Goal: Use online tool/utility: Utilize a website feature to perform a specific function

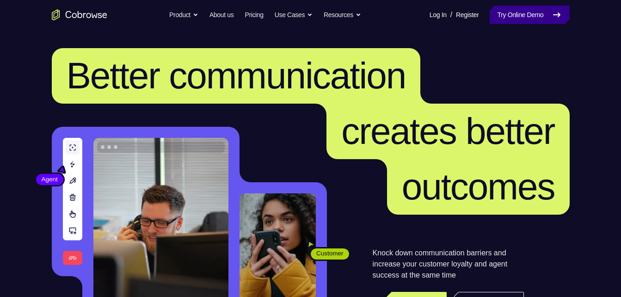
click at [514, 15] on link "Try Online Demo" at bounding box center [530, 15] width 80 height 18
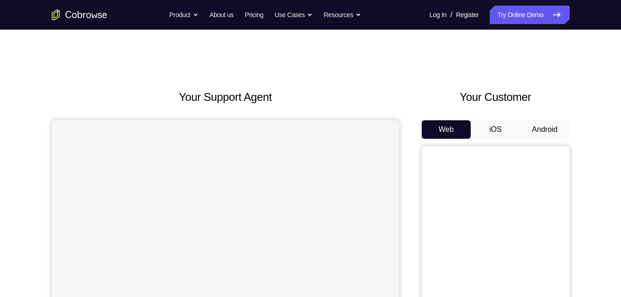
click at [558, 120] on button "Android" at bounding box center [544, 129] width 49 height 18
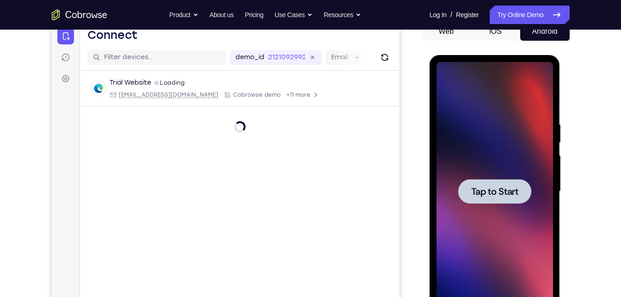
click at [490, 187] on span "Tap to Start" at bounding box center [494, 191] width 47 height 9
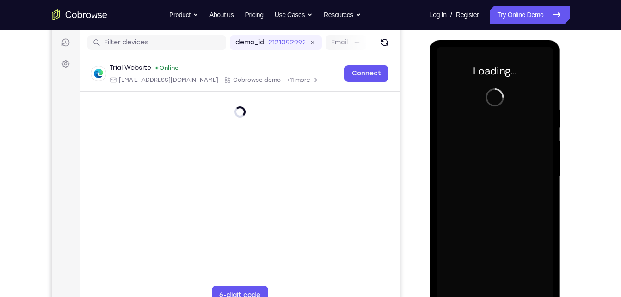
scroll to position [118, 0]
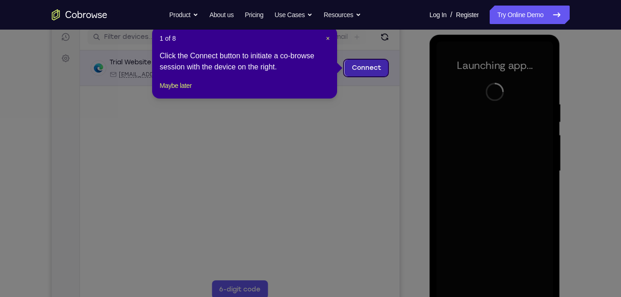
click at [354, 69] on link "Connect" at bounding box center [366, 68] width 44 height 17
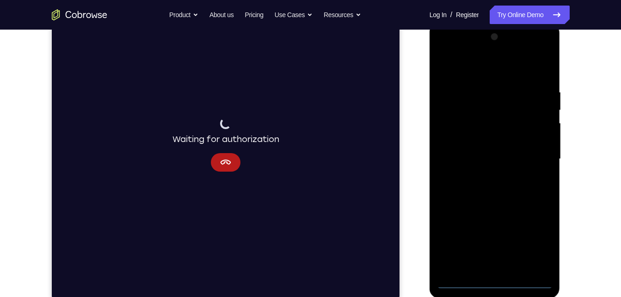
scroll to position [130, 0]
click at [496, 281] on div at bounding box center [495, 159] width 117 height 259
click at [535, 243] on div at bounding box center [495, 159] width 117 height 259
click at [494, 71] on div at bounding box center [495, 159] width 117 height 259
click at [536, 158] on div at bounding box center [495, 159] width 117 height 259
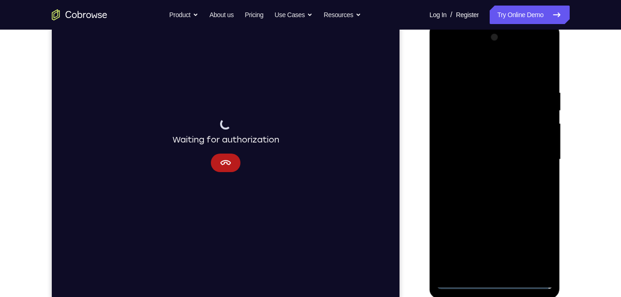
click at [487, 178] on div at bounding box center [495, 159] width 117 height 259
click at [471, 142] on div at bounding box center [495, 159] width 117 height 259
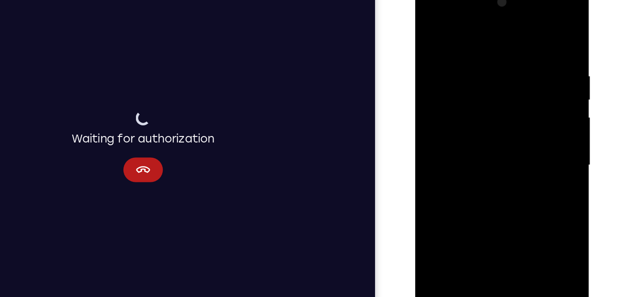
click at [457, 114] on div at bounding box center [480, 119] width 117 height 259
click at [484, 98] on div at bounding box center [480, 119] width 117 height 259
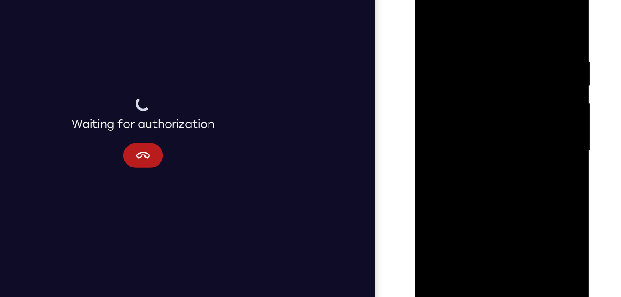
click at [476, 34] on div at bounding box center [480, 105] width 117 height 259
click at [528, 209] on div at bounding box center [480, 105] width 117 height 259
click at [525, 18] on div at bounding box center [480, 105] width 117 height 259
click at [503, 31] on div at bounding box center [480, 105] width 117 height 259
click at [526, 17] on div at bounding box center [480, 105] width 117 height 259
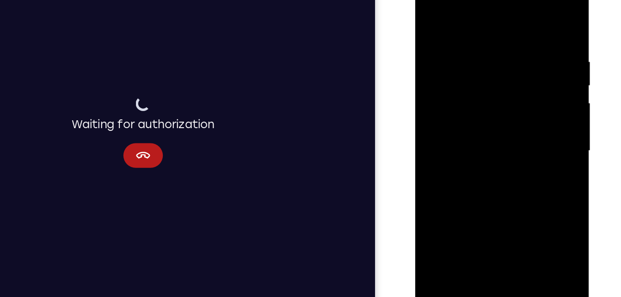
click at [522, 33] on div at bounding box center [480, 105] width 117 height 259
click at [529, 14] on div at bounding box center [480, 105] width 117 height 259
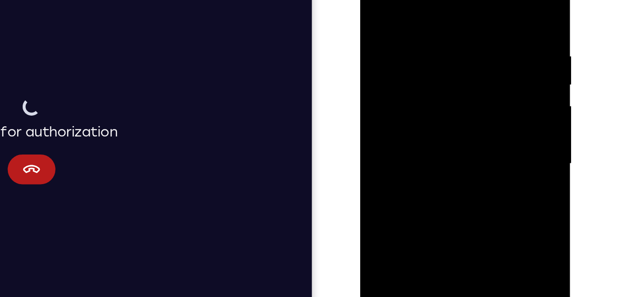
click at [374, 0] on div at bounding box center [425, 80] width 117 height 259
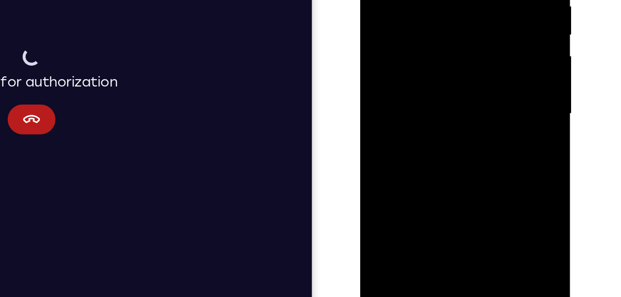
click at [408, 136] on div at bounding box center [425, 30] width 117 height 259
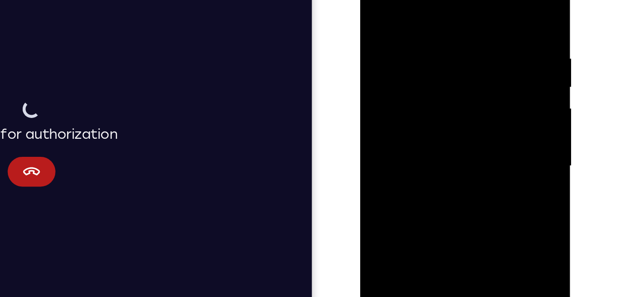
click at [441, 0] on div at bounding box center [425, 82] width 117 height 259
click at [417, 13] on div at bounding box center [425, 82] width 117 height 259
drag, startPoint x: 416, startPoint y: 47, endPoint x: 411, endPoint y: 143, distance: 95.9
click at [411, 143] on div at bounding box center [425, 82] width 117 height 259
click at [376, 0] on div at bounding box center [425, 82] width 117 height 259
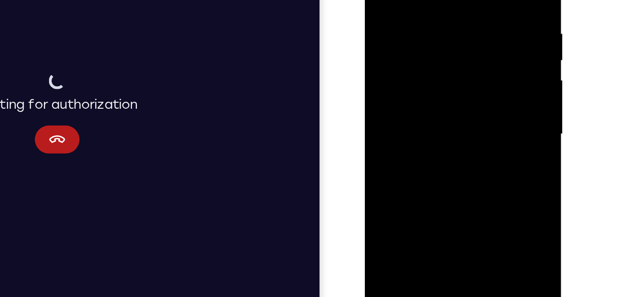
click at [404, 170] on div at bounding box center [430, 65] width 117 height 259
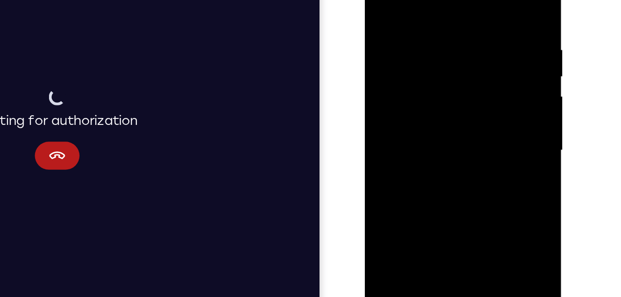
click at [448, 0] on div at bounding box center [430, 81] width 117 height 259
click at [481, 16] on div at bounding box center [430, 81] width 117 height 259
click at [408, 12] on div at bounding box center [430, 81] width 117 height 259
click at [431, 20] on div at bounding box center [430, 81] width 117 height 259
click at [417, 114] on div at bounding box center [430, 81] width 117 height 259
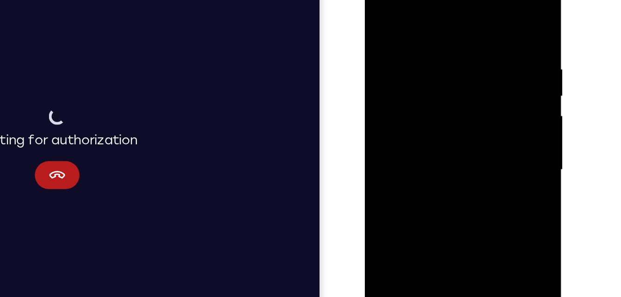
click at [380, 8] on div at bounding box center [430, 101] width 117 height 259
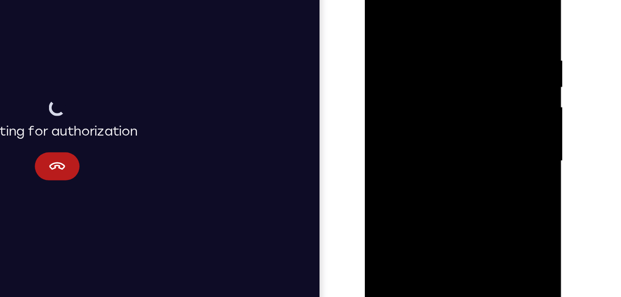
click at [478, 26] on div at bounding box center [430, 92] width 117 height 259
click at [397, 22] on div at bounding box center [430, 92] width 117 height 259
drag, startPoint x: 440, startPoint y: 54, endPoint x: 436, endPoint y: 150, distance: 96.3
click at [436, 150] on div at bounding box center [430, 92] width 117 height 259
click at [432, 34] on div at bounding box center [430, 92] width 117 height 259
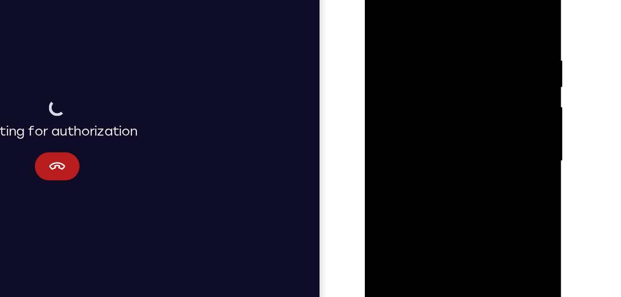
click at [432, 34] on div at bounding box center [430, 92] width 117 height 259
click at [427, 126] on div at bounding box center [430, 92] width 117 height 259
click at [381, 0] on div at bounding box center [430, 92] width 117 height 259
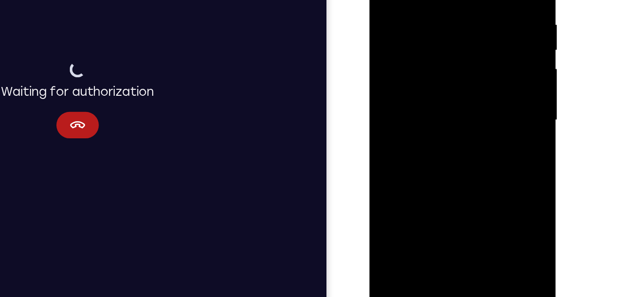
click at [416, 168] on div at bounding box center [434, 61] width 117 height 259
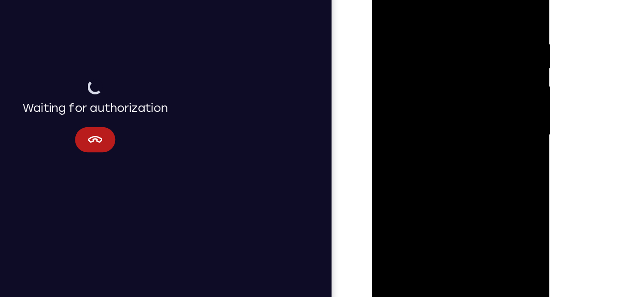
click at [437, 0] on div at bounding box center [437, 86] width 117 height 259
click at [487, 18] on div at bounding box center [437, 86] width 117 height 259
click at [410, 17] on div at bounding box center [437, 86] width 117 height 259
click at [401, 19] on div at bounding box center [437, 86] width 117 height 259
click at [431, 25] on div at bounding box center [437, 86] width 117 height 259
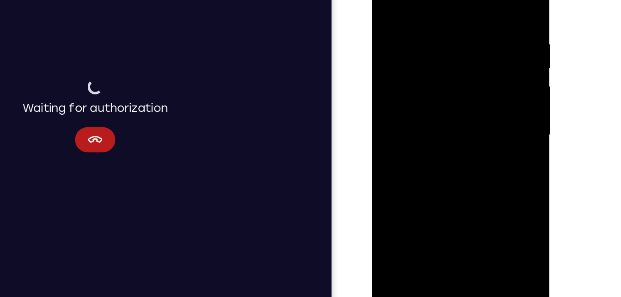
click at [450, 122] on div at bounding box center [437, 86] width 117 height 259
click at [389, 0] on div at bounding box center [437, 86] width 117 height 259
click at [487, 21] on div at bounding box center [437, 86] width 117 height 259
click at [391, 15] on div at bounding box center [437, 86] width 117 height 259
click at [414, 16] on div at bounding box center [437, 86] width 117 height 259
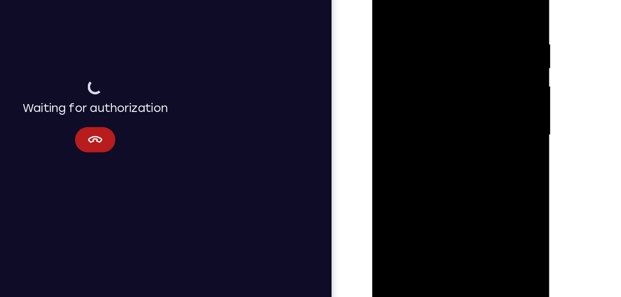
click at [430, 28] on div at bounding box center [437, 86] width 117 height 259
click at [435, 115] on div at bounding box center [437, 86] width 117 height 259
click at [386, 0] on div at bounding box center [437, 86] width 117 height 259
click at [489, 21] on div at bounding box center [437, 86] width 117 height 259
click at [481, 196] on div at bounding box center [437, 86] width 117 height 259
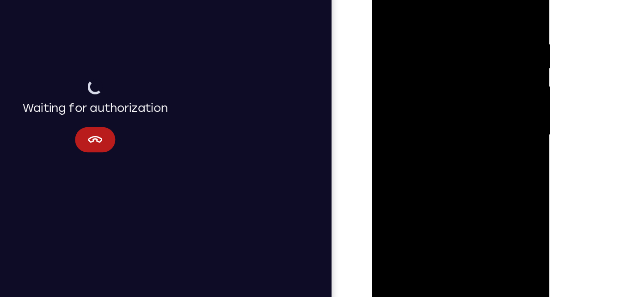
click at [459, 197] on div at bounding box center [437, 86] width 117 height 259
click at [392, 0] on div at bounding box center [437, 86] width 117 height 259
click at [424, 7] on div at bounding box center [437, 86] width 117 height 259
click at [485, 0] on div at bounding box center [437, 86] width 117 height 259
click at [454, 11] on div at bounding box center [437, 86] width 117 height 259
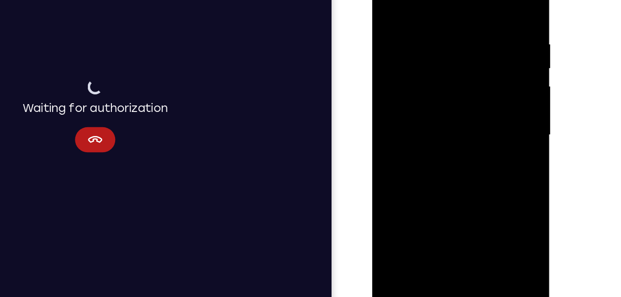
click at [469, 112] on div at bounding box center [437, 86] width 117 height 259
drag, startPoint x: 469, startPoint y: 112, endPoint x: 460, endPoint y: 88, distance: 25.9
click at [460, 88] on div at bounding box center [437, 86] width 117 height 259
click at [488, 69] on div at bounding box center [437, 86] width 117 height 259
click at [490, 43] on div at bounding box center [437, 86] width 117 height 259
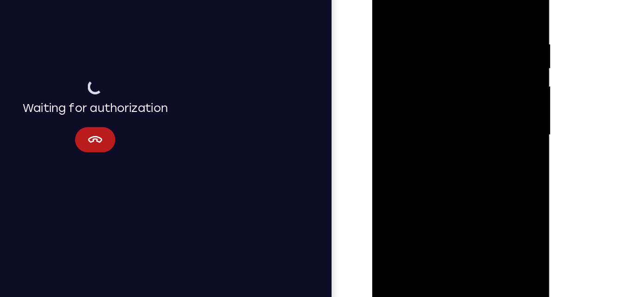
click at [472, 38] on div at bounding box center [437, 86] width 117 height 259
click at [484, 0] on div at bounding box center [437, 86] width 117 height 259
drag, startPoint x: 468, startPoint y: 16, endPoint x: 401, endPoint y: 13, distance: 66.2
click at [401, 13] on div at bounding box center [437, 86] width 117 height 259
drag, startPoint x: 469, startPoint y: 21, endPoint x: 434, endPoint y: 19, distance: 34.8
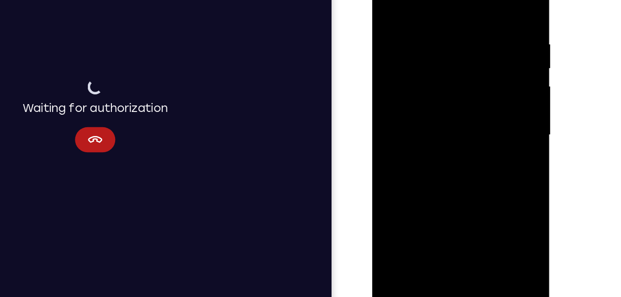
click at [434, 19] on div at bounding box center [437, 86] width 117 height 259
drag, startPoint x: 485, startPoint y: 21, endPoint x: 435, endPoint y: 18, distance: 50.0
click at [435, 18] on div at bounding box center [437, 86] width 117 height 259
click at [462, 193] on div at bounding box center [437, 86] width 117 height 259
click at [390, 0] on div at bounding box center [437, 86] width 117 height 259
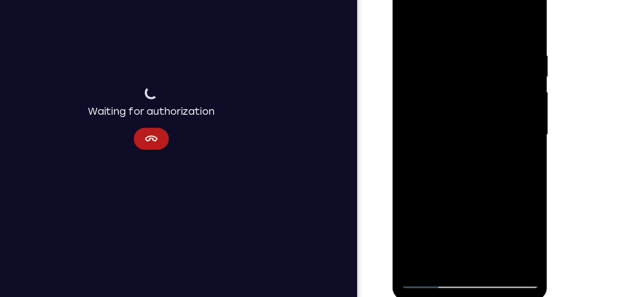
scroll to position [129, 0]
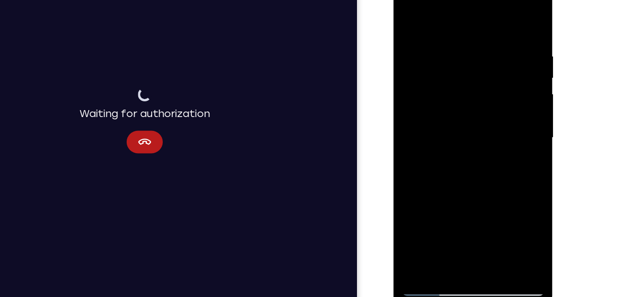
drag, startPoint x: 456, startPoint y: 46, endPoint x: 493, endPoint y: 257, distance: 214.1
click at [493, 249] on html "Online web based iOS Simulators and Android Emulators. Run iPhone, iPad, Mobile…" at bounding box center [460, 109] width 132 height 277
drag, startPoint x: 469, startPoint y: 166, endPoint x: 466, endPoint y: 64, distance: 101.8
click at [466, 64] on div at bounding box center [459, 107] width 117 height 259
drag, startPoint x: 469, startPoint y: 142, endPoint x: 464, endPoint y: 76, distance: 66.3
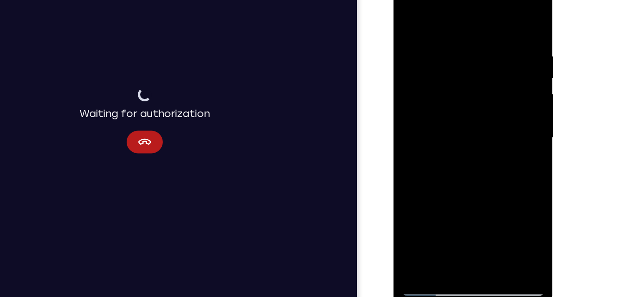
click at [464, 76] on div at bounding box center [459, 107] width 117 height 259
drag, startPoint x: 460, startPoint y: 161, endPoint x: 466, endPoint y: 94, distance: 67.8
click at [466, 94] on div at bounding box center [459, 107] width 117 height 259
drag, startPoint x: 466, startPoint y: 94, endPoint x: 456, endPoint y: -8, distance: 102.7
click at [456, 0] on div at bounding box center [459, 107] width 117 height 259
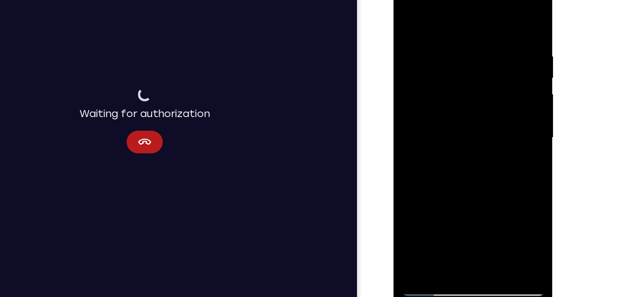
drag, startPoint x: 442, startPoint y: 138, endPoint x: 440, endPoint y: 58, distance: 80.0
click at [440, 58] on div at bounding box center [459, 107] width 117 height 259
drag, startPoint x: 475, startPoint y: 157, endPoint x: 452, endPoint y: -28, distance: 186.0
click at [452, 0] on div at bounding box center [459, 109] width 131 height 276
drag, startPoint x: 461, startPoint y: 134, endPoint x: 466, endPoint y: 2, distance: 132.4
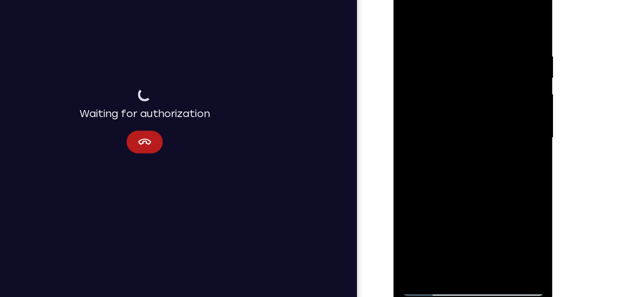
click at [466, 2] on div at bounding box center [459, 107] width 117 height 259
drag, startPoint x: 481, startPoint y: 119, endPoint x: 489, endPoint y: -22, distance: 141.8
click at [489, 0] on div at bounding box center [459, 107] width 117 height 259
drag, startPoint x: 475, startPoint y: 119, endPoint x: 485, endPoint y: 38, distance: 81.6
click at [485, 38] on div at bounding box center [459, 107] width 117 height 259
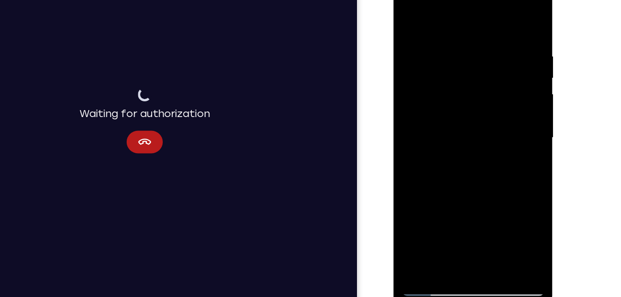
drag, startPoint x: 444, startPoint y: 161, endPoint x: 466, endPoint y: 40, distance: 123.6
click at [466, 40] on div at bounding box center [459, 107] width 117 height 259
drag, startPoint x: 458, startPoint y: 101, endPoint x: 462, endPoint y: 12, distance: 89.4
click at [462, 12] on div at bounding box center [459, 107] width 117 height 259
drag, startPoint x: 445, startPoint y: 127, endPoint x: 443, endPoint y: -6, distance: 133.7
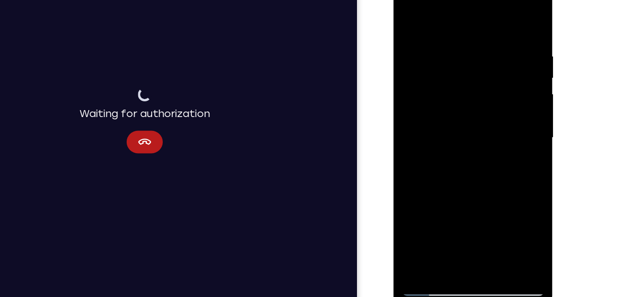
click at [443, 0] on div at bounding box center [459, 107] width 117 height 259
drag, startPoint x: 425, startPoint y: 131, endPoint x: 452, endPoint y: 6, distance: 127.7
click at [452, 6] on div at bounding box center [459, 107] width 117 height 259
drag, startPoint x: 468, startPoint y: 161, endPoint x: 454, endPoint y: 36, distance: 126.6
click at [454, 36] on div at bounding box center [459, 107] width 117 height 259
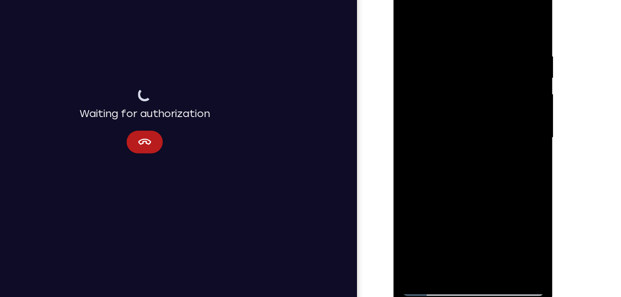
drag, startPoint x: 445, startPoint y: 113, endPoint x: 435, endPoint y: 13, distance: 100.5
click at [435, 13] on div at bounding box center [459, 107] width 117 height 259
drag, startPoint x: 455, startPoint y: 143, endPoint x: 449, endPoint y: 32, distance: 111.2
click at [449, 32] on div at bounding box center [459, 107] width 117 height 259
drag, startPoint x: 444, startPoint y: 158, endPoint x: 440, endPoint y: 85, distance: 73.1
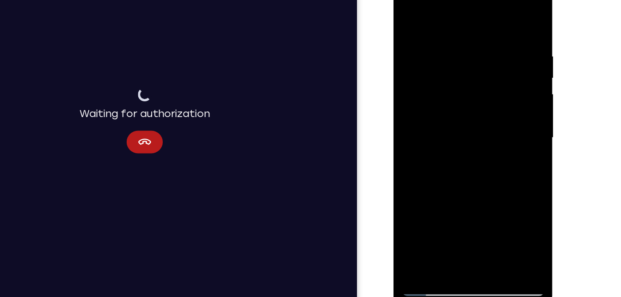
click at [440, 85] on div at bounding box center [459, 107] width 117 height 259
drag, startPoint x: 439, startPoint y: 149, endPoint x: 443, endPoint y: 91, distance: 58.4
click at [443, 91] on div at bounding box center [459, 107] width 117 height 259
drag, startPoint x: 452, startPoint y: 135, endPoint x: 445, endPoint y: 55, distance: 79.9
click at [445, 55] on div at bounding box center [459, 107] width 117 height 259
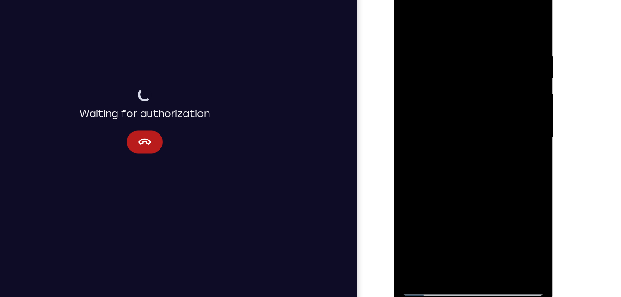
drag, startPoint x: 439, startPoint y: 141, endPoint x: 444, endPoint y: 62, distance: 79.3
click at [444, 62] on div at bounding box center [459, 107] width 117 height 259
drag, startPoint x: 457, startPoint y: 144, endPoint x: 467, endPoint y: 51, distance: 93.4
click at [467, 51] on div at bounding box center [459, 107] width 117 height 259
drag, startPoint x: 436, startPoint y: 131, endPoint x: 471, endPoint y: 1, distance: 135.1
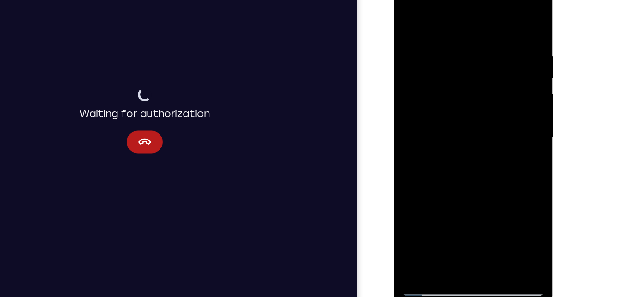
click at [471, 1] on div at bounding box center [459, 107] width 117 height 259
drag, startPoint x: 443, startPoint y: 124, endPoint x: 460, endPoint y: -29, distance: 154.0
click at [460, 0] on div at bounding box center [459, 109] width 131 height 276
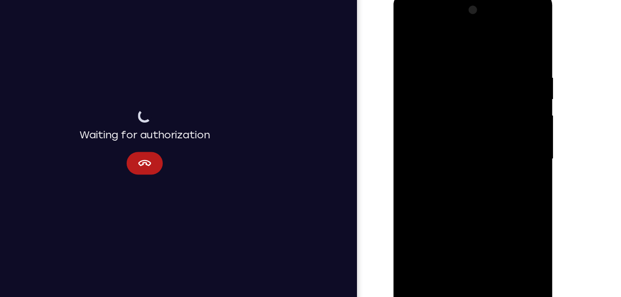
click at [441, 239] on div at bounding box center [459, 129] width 117 height 259
click at [432, 36] on div at bounding box center [459, 129] width 117 height 259
click at [462, 44] on div at bounding box center [459, 129] width 117 height 259
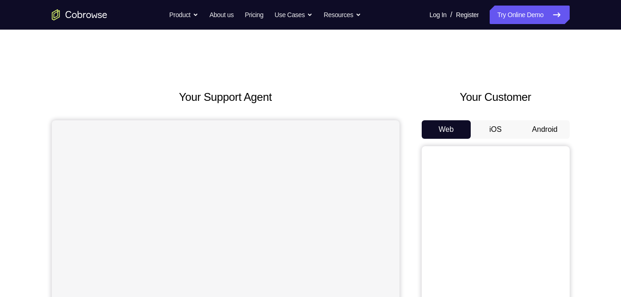
click at [559, 137] on button "Android" at bounding box center [544, 129] width 49 height 18
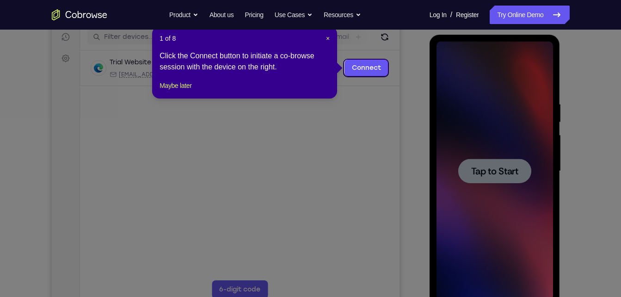
scroll to position [119, 0]
click at [365, 73] on link "Connect" at bounding box center [366, 67] width 44 height 17
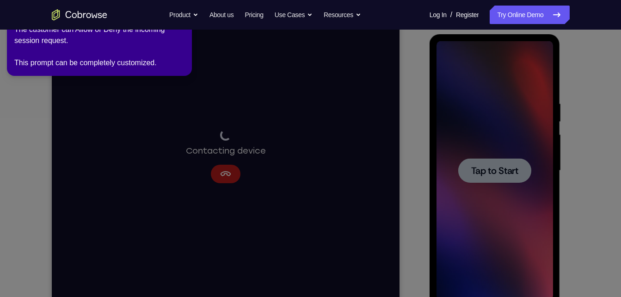
click at [505, 187] on div at bounding box center [495, 170] width 117 height 259
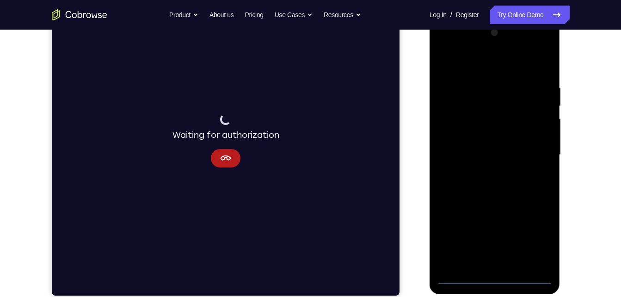
scroll to position [128, 0]
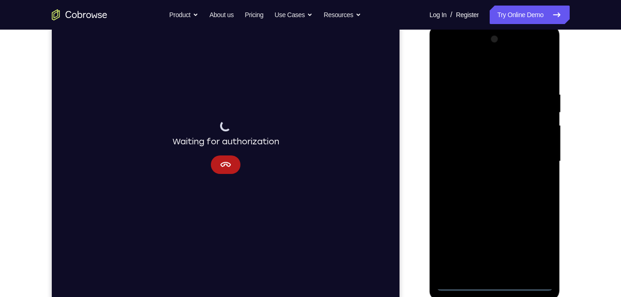
click at [494, 288] on div at bounding box center [495, 161] width 117 height 259
click at [536, 242] on div at bounding box center [495, 161] width 117 height 259
click at [512, 77] on div at bounding box center [495, 161] width 117 height 259
click at [535, 155] on div at bounding box center [495, 161] width 117 height 259
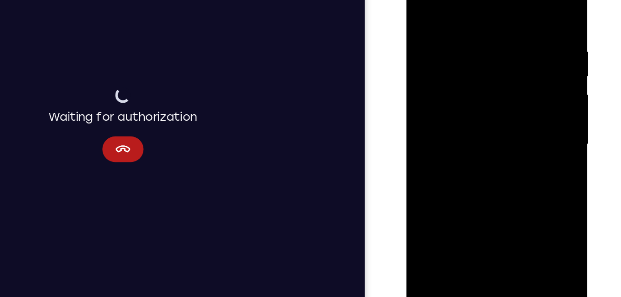
click at [460, 107] on div at bounding box center [471, 91] width 117 height 259
